Goal: Task Accomplishment & Management: Complete application form

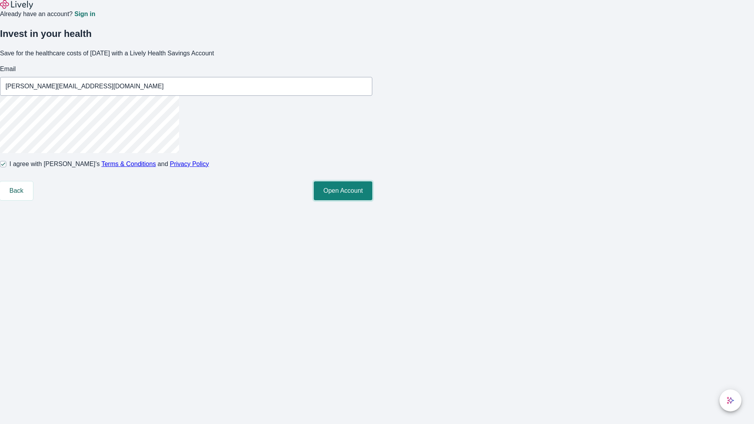
click at [372, 200] on button "Open Account" at bounding box center [343, 191] width 59 height 19
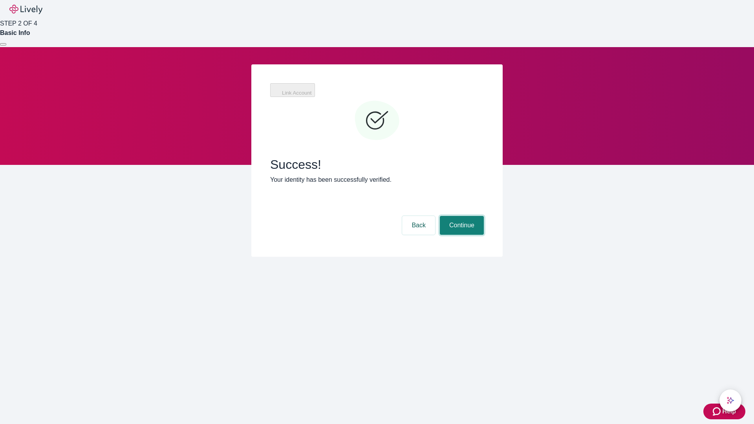
click at [461, 216] on button "Continue" at bounding box center [462, 225] width 44 height 19
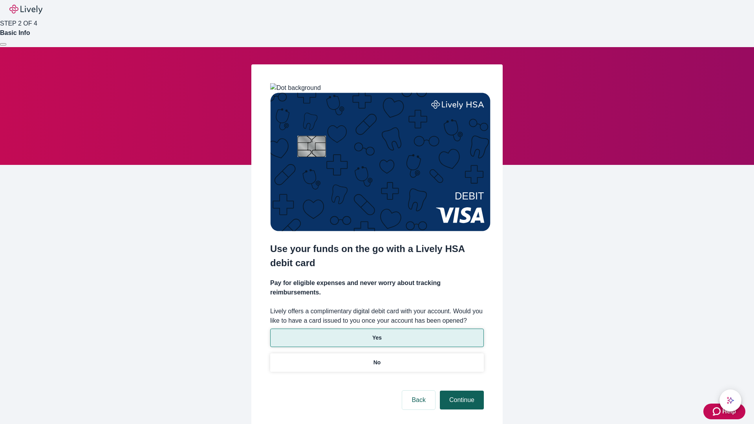
click at [377, 359] on p "No" at bounding box center [377, 363] width 7 height 8
click at [461, 391] on button "Continue" at bounding box center [462, 400] width 44 height 19
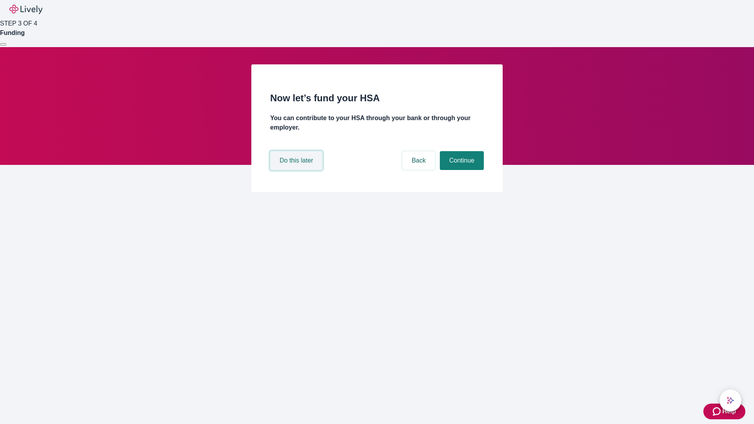
click at [297, 170] on button "Do this later" at bounding box center [296, 160] width 52 height 19
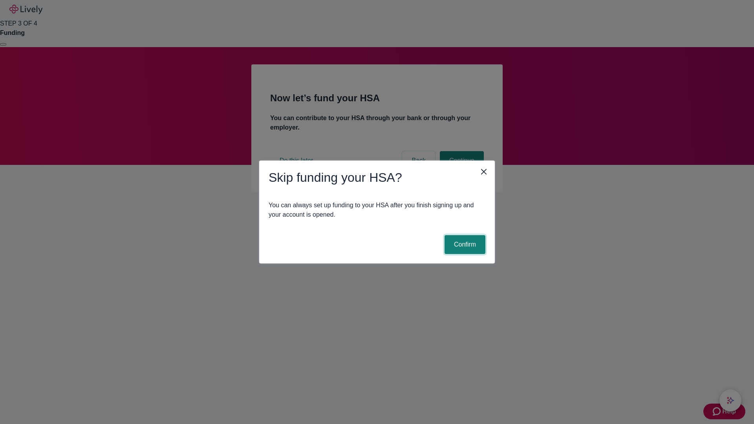
click at [464, 245] on button "Confirm" at bounding box center [465, 244] width 41 height 19
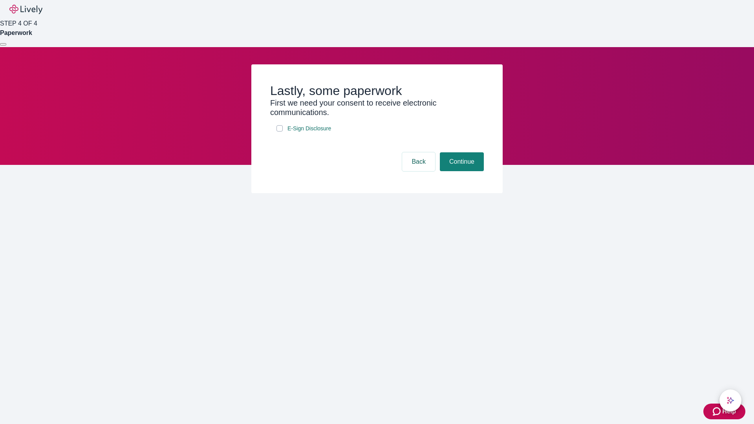
click at [280, 132] on input "E-Sign Disclosure" at bounding box center [280, 128] width 6 height 6
checkbox input "true"
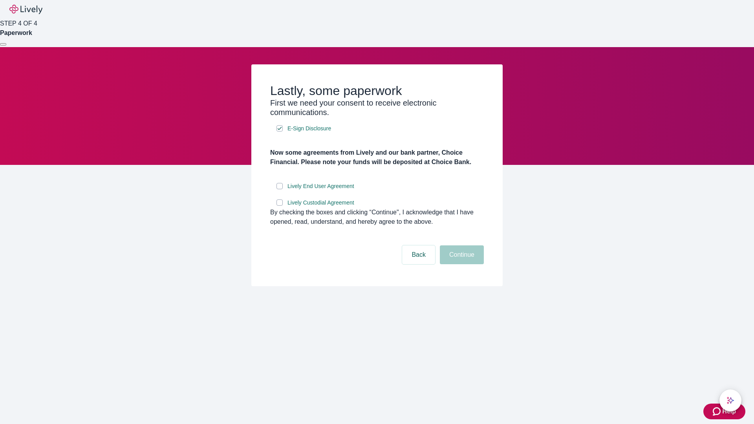
click at [280, 189] on input "Lively End User Agreement" at bounding box center [280, 186] width 6 height 6
checkbox input "true"
click at [280, 206] on input "Lively Custodial Agreement" at bounding box center [280, 203] width 6 height 6
checkbox input "true"
click at [461, 264] on button "Continue" at bounding box center [462, 255] width 44 height 19
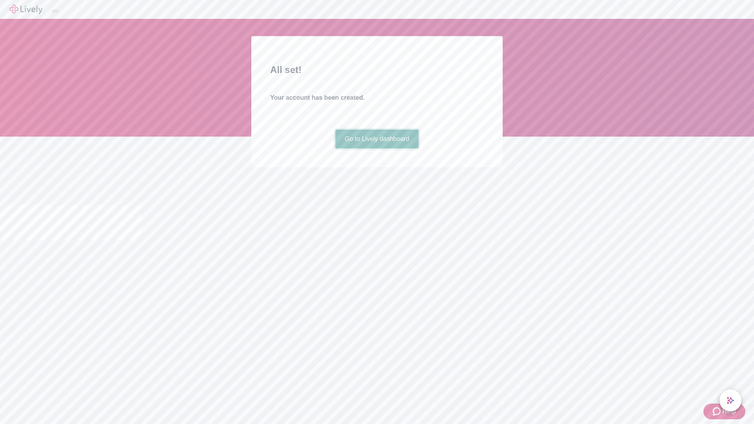
click at [377, 149] on link "Go to Lively dashboard" at bounding box center [378, 139] width 84 height 19
